Goal: Task Accomplishment & Management: Manage account settings

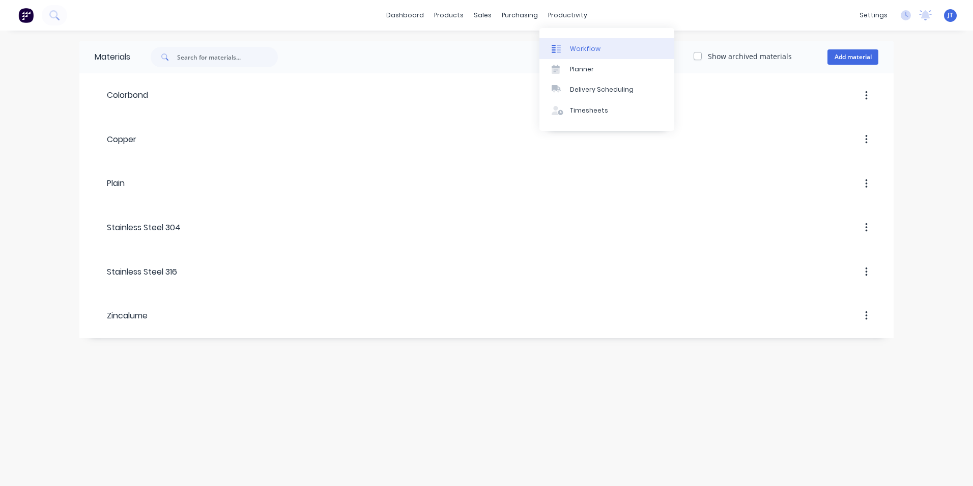
click at [584, 43] on link "Workflow" at bounding box center [607, 48] width 135 height 20
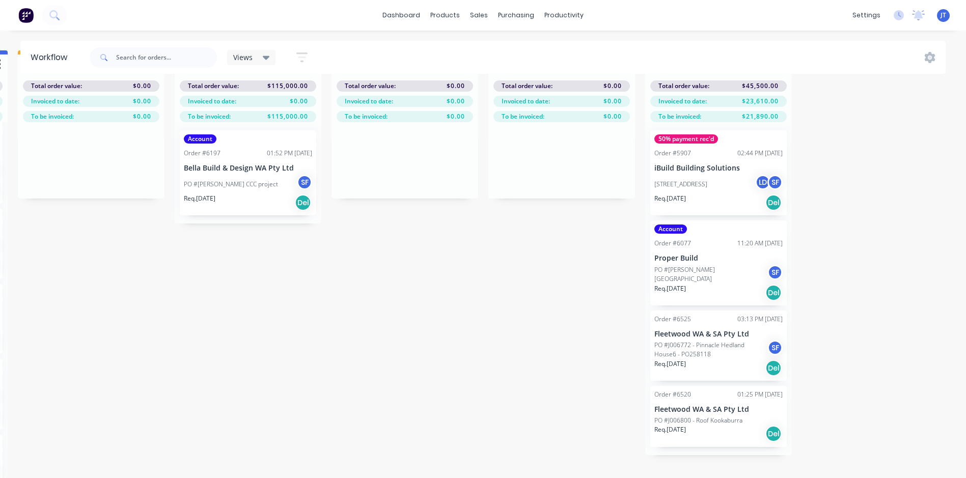
scroll to position [44, 1618]
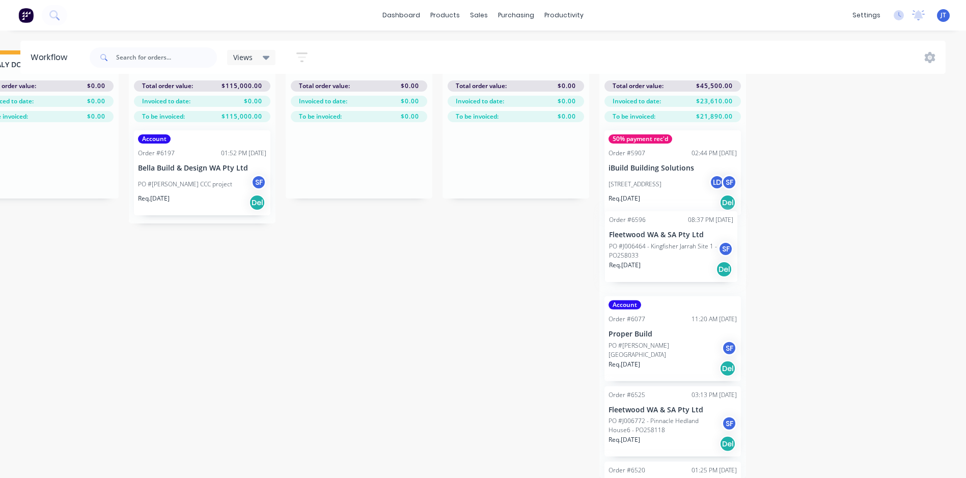
drag, startPoint x: 305, startPoint y: 314, endPoint x: 668, endPoint y: 249, distance: 368.2
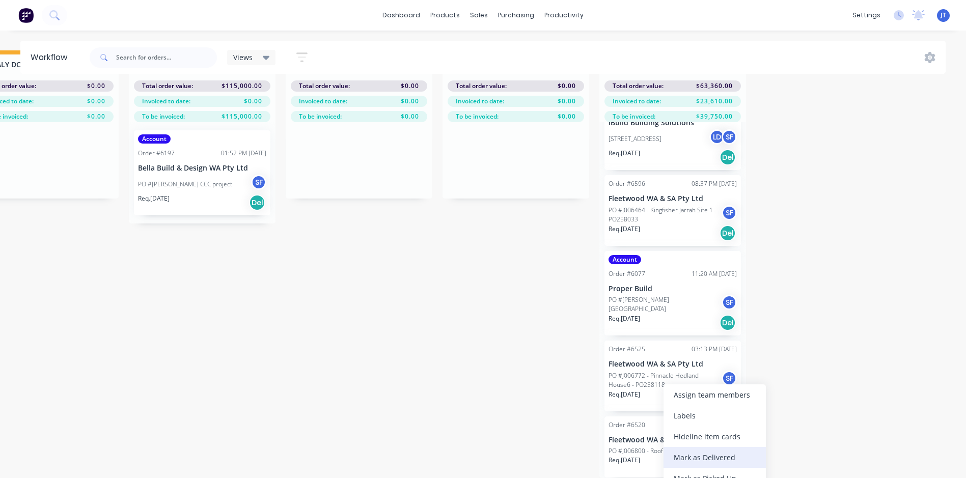
click at [714, 458] on div "Mark as Delivered" at bounding box center [714, 457] width 102 height 21
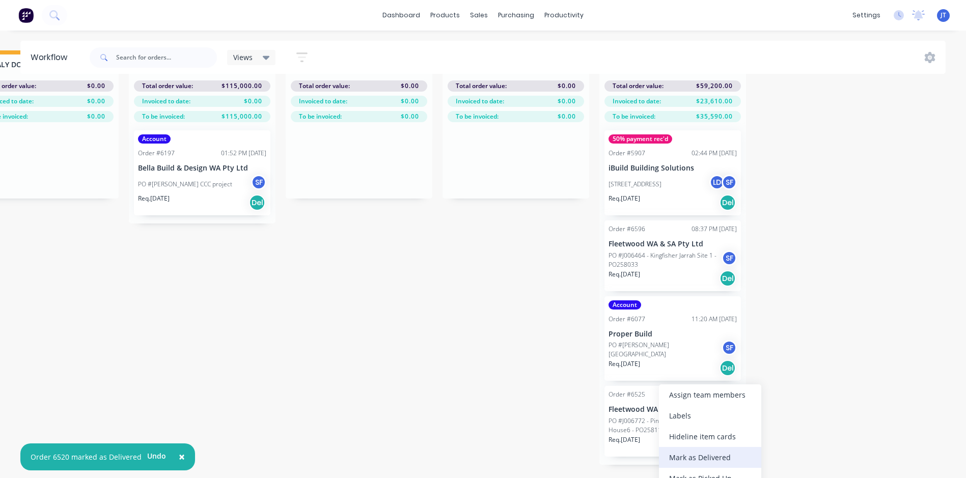
click at [684, 454] on div "Mark as Delivered" at bounding box center [710, 457] width 102 height 21
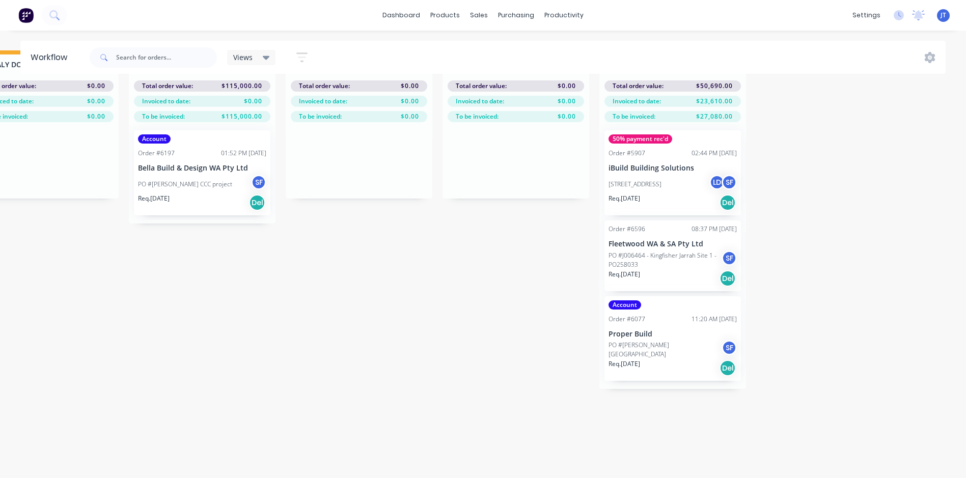
click at [631, 149] on div "Order #5907" at bounding box center [626, 153] width 37 height 9
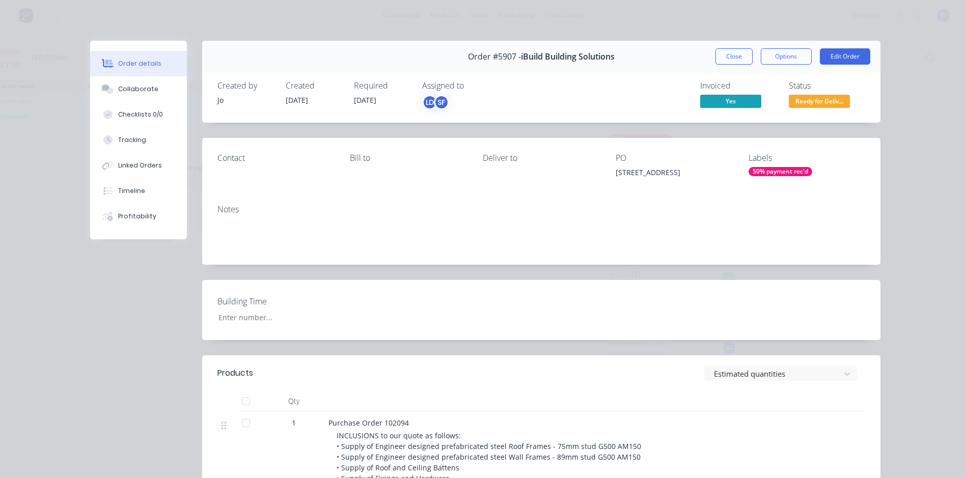
click at [796, 170] on div "50% payment rec'd" at bounding box center [780, 171] width 64 height 9
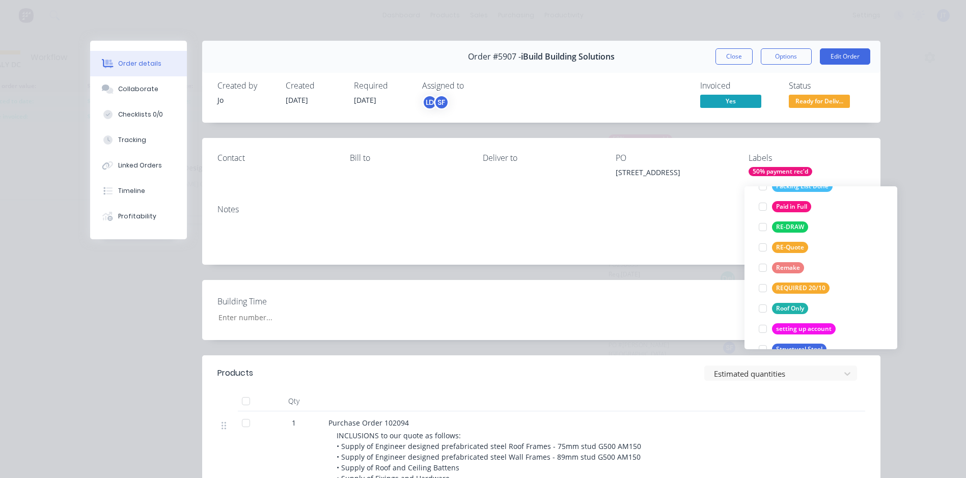
scroll to position [356, 0]
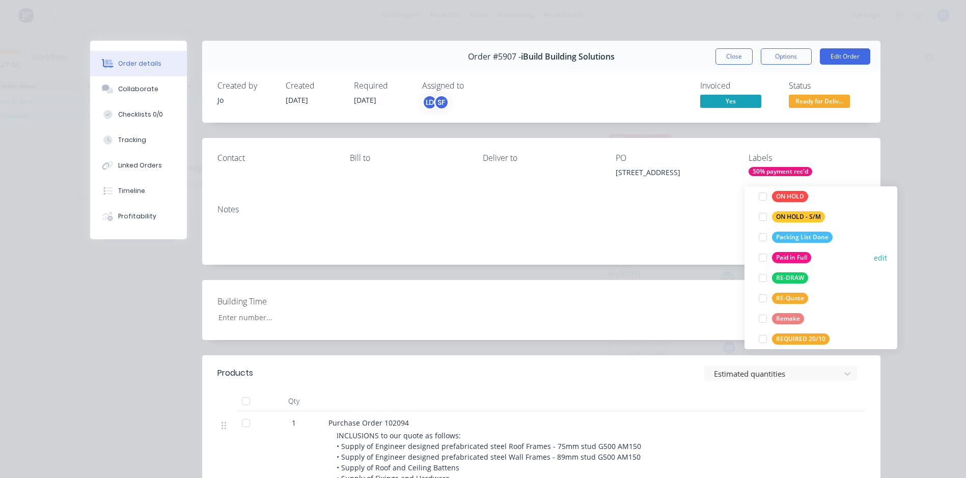
click at [762, 251] on div at bounding box center [762, 257] width 20 height 20
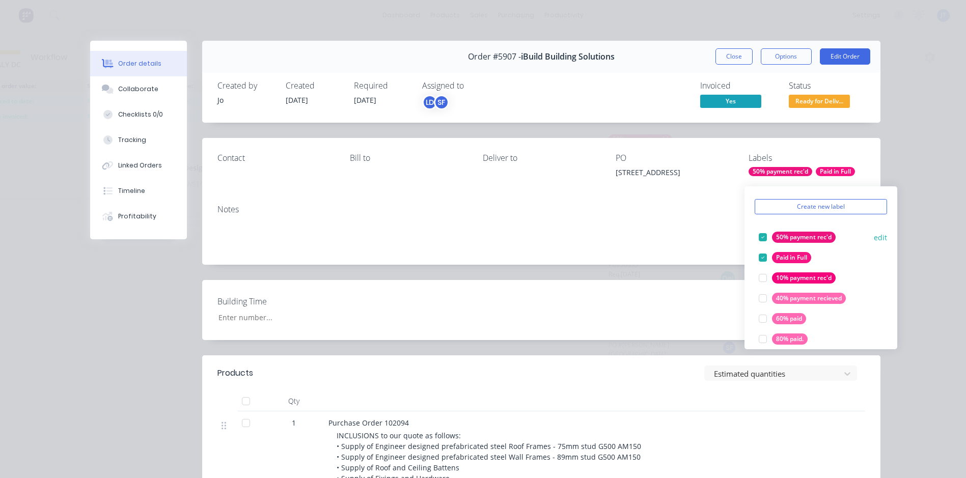
click at [759, 228] on div at bounding box center [762, 237] width 20 height 20
click at [846, 153] on div "Labels" at bounding box center [806, 158] width 117 height 10
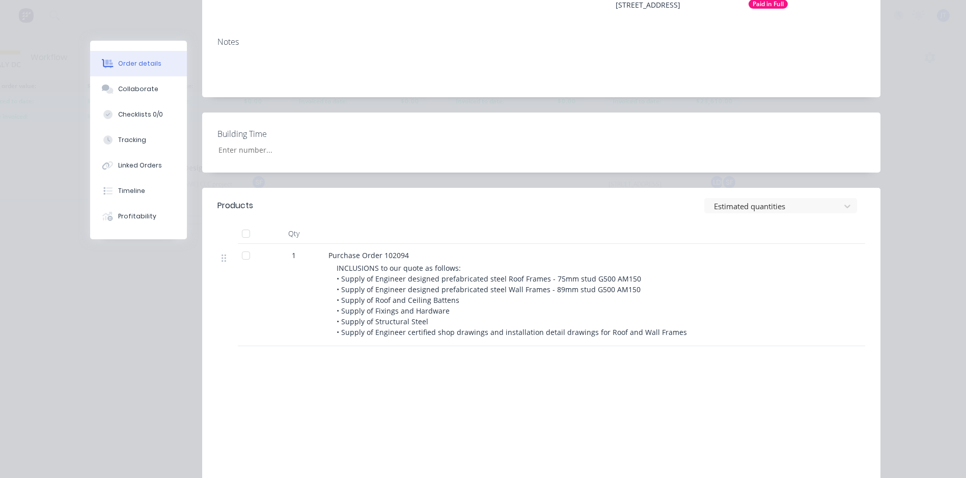
scroll to position [0, 0]
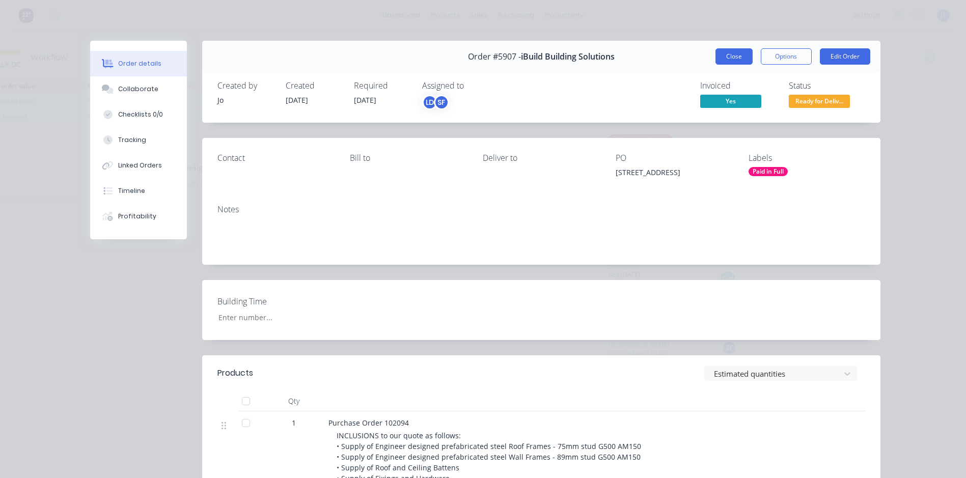
click at [740, 56] on button "Close" at bounding box center [733, 56] width 37 height 16
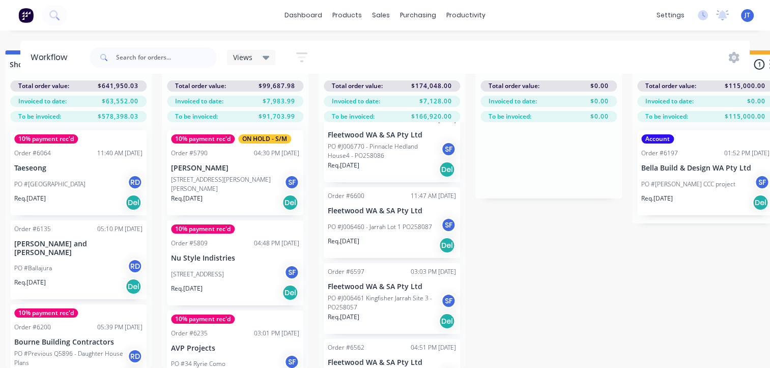
scroll to position [466, 0]
